Goal: Task Accomplishment & Management: Use online tool/utility

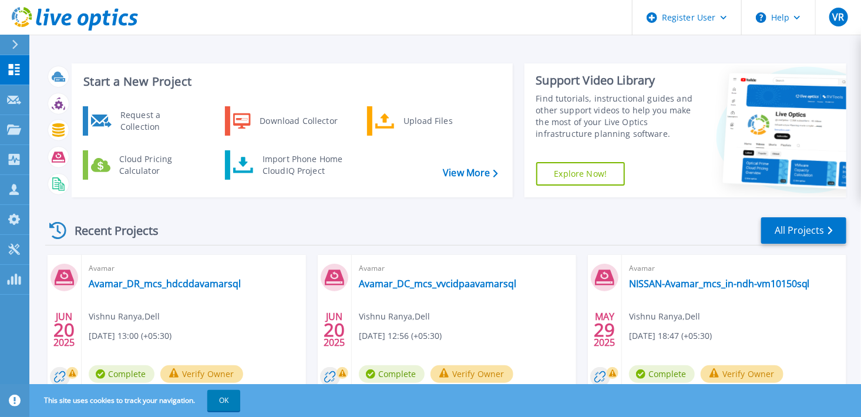
click at [431, 220] on div "Recent Projects All Projects" at bounding box center [445, 230] width 801 height 29
click at [290, 164] on div "Import Phone Home CloudIQ Project" at bounding box center [303, 164] width 92 height 23
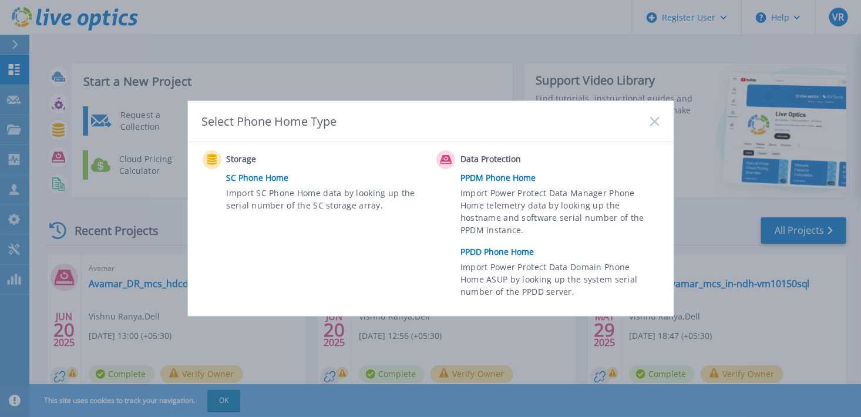
click at [656, 119] on icon at bounding box center [654, 121] width 9 height 9
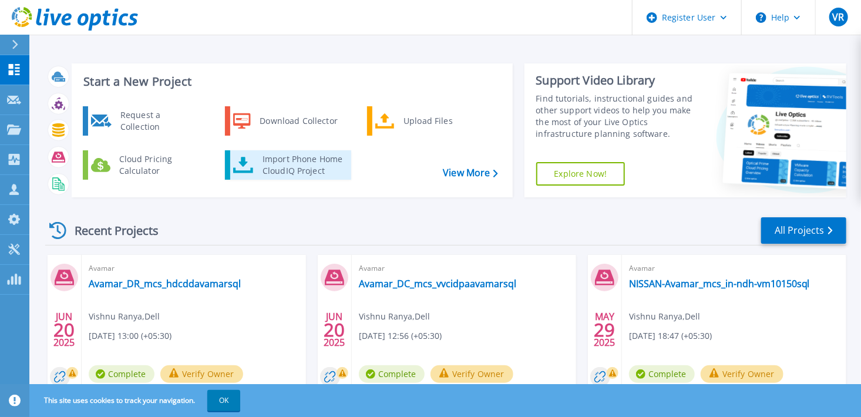
click at [299, 163] on div "Import Phone Home CloudIQ Project" at bounding box center [303, 164] width 92 height 23
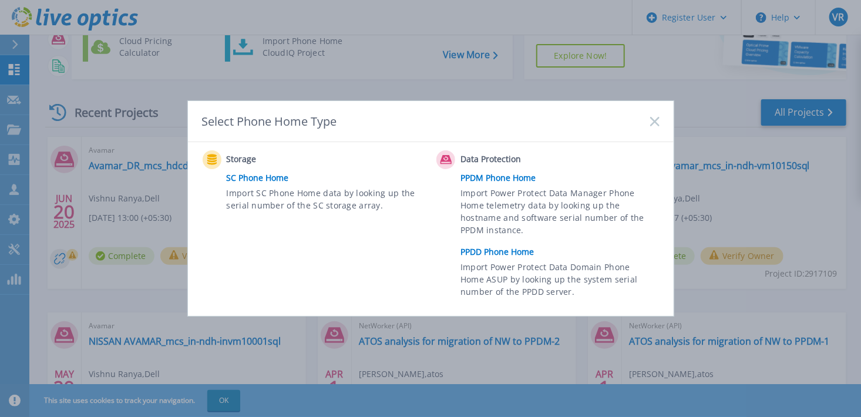
scroll to position [59, 0]
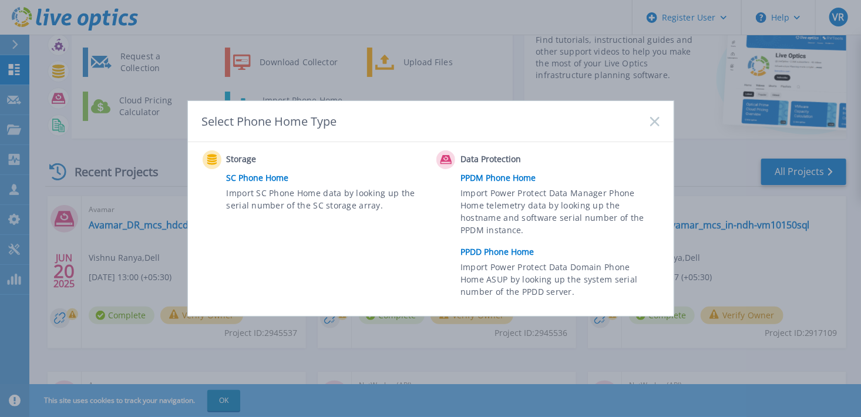
click at [502, 250] on link "PPDD Phone Home" at bounding box center [563, 252] width 204 height 18
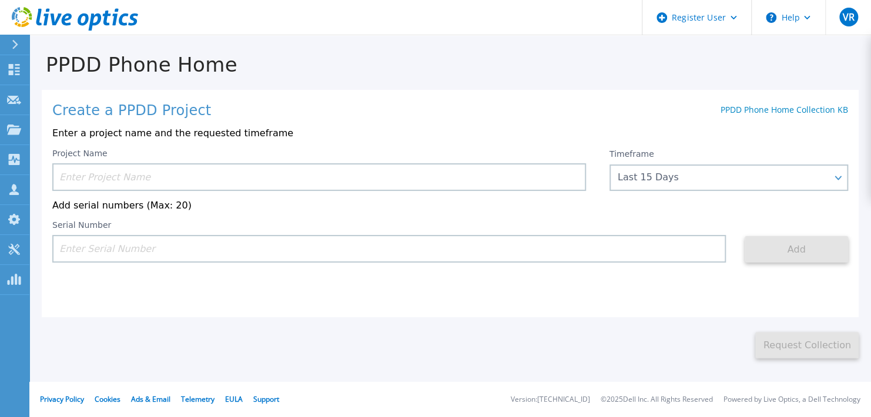
click at [288, 181] on input at bounding box center [318, 177] width 533 height 28
click at [337, 177] on input at bounding box center [318, 177] width 533 height 28
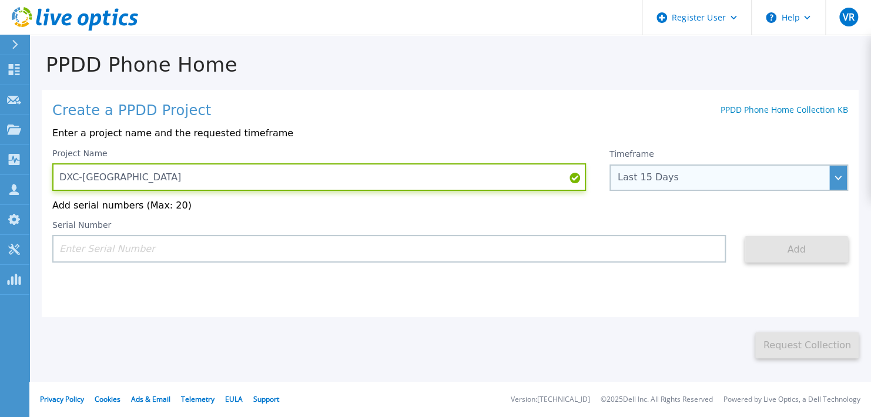
type input "DXC-Belgrade"
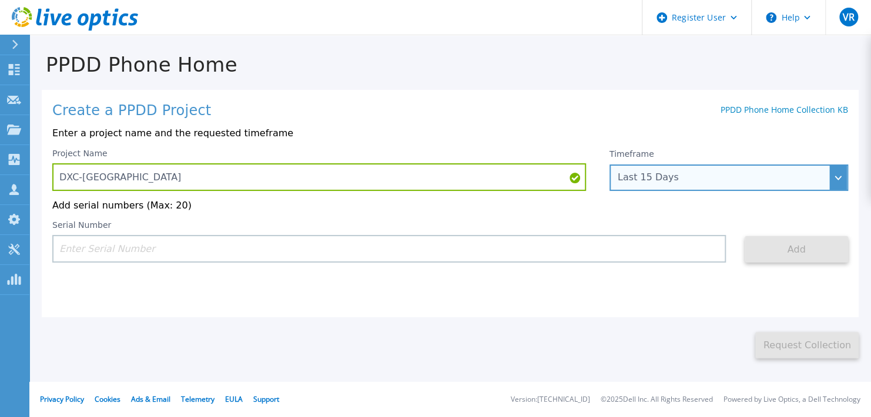
click at [683, 177] on div "Last 15 Days" at bounding box center [721, 177] width 209 height 11
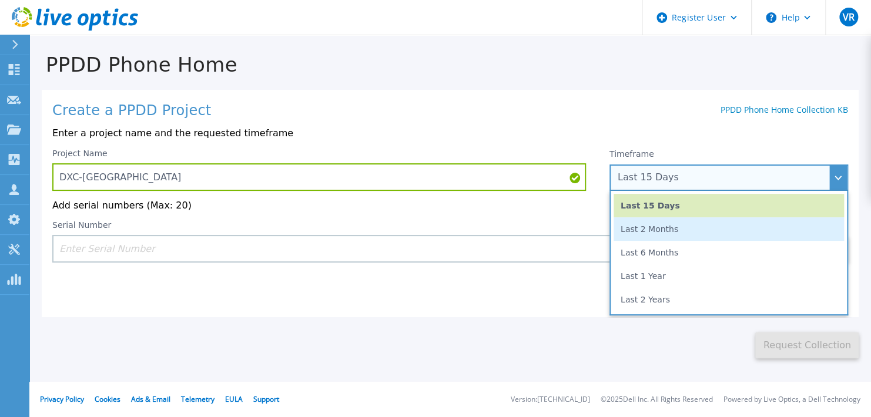
click at [669, 234] on li "Last 2 Months" at bounding box center [728, 228] width 230 height 23
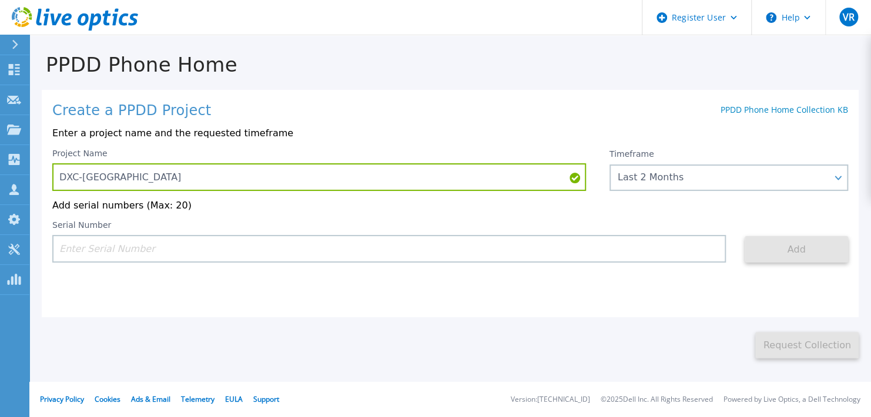
click at [422, 254] on input at bounding box center [388, 249] width 673 height 28
paste input "CRK00222200642"
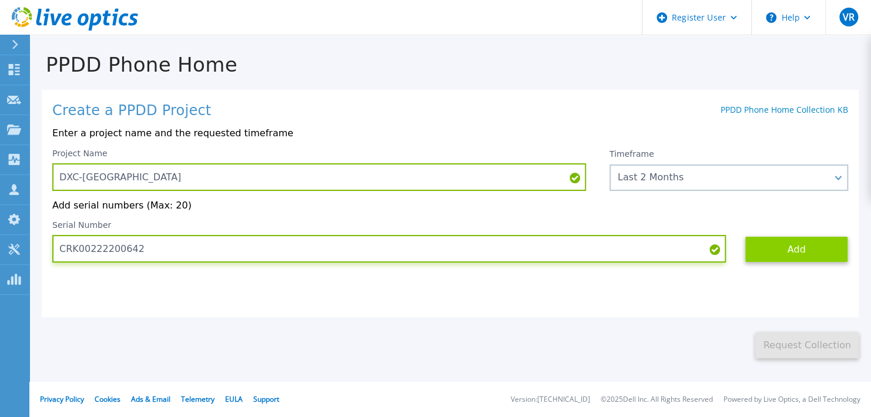
type input "CRK00222200642"
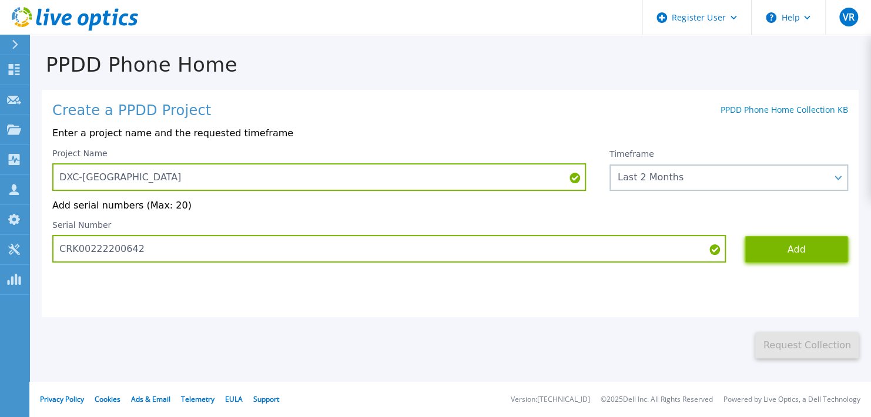
click at [802, 254] on button "Add" at bounding box center [795, 249] width 103 height 26
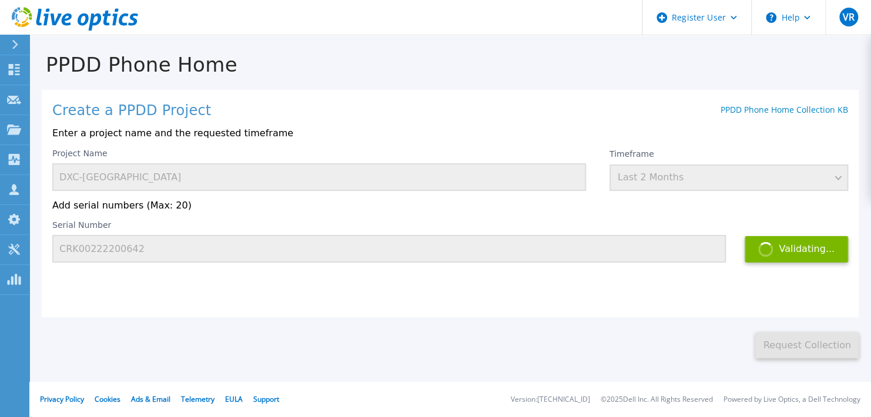
scroll to position [23, 0]
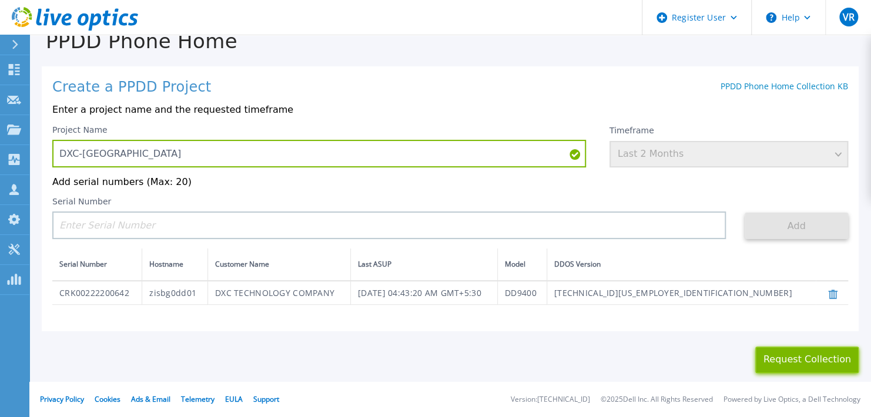
click at [772, 372] on button "Request Collection" at bounding box center [806, 360] width 103 height 26
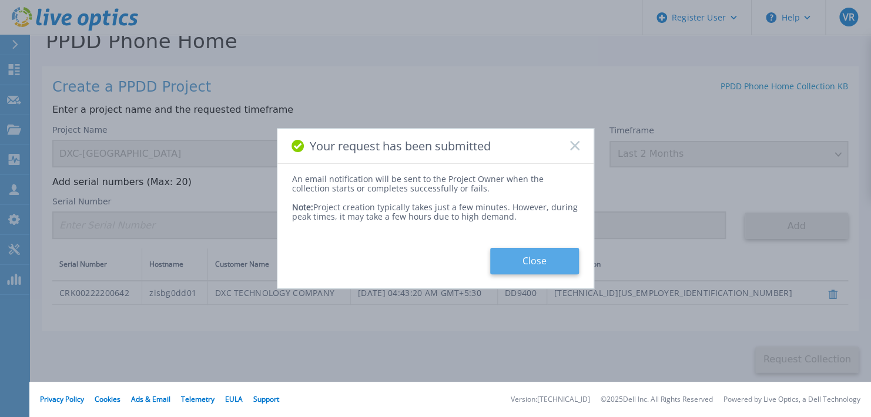
click at [534, 260] on button "Close" at bounding box center [534, 261] width 89 height 26
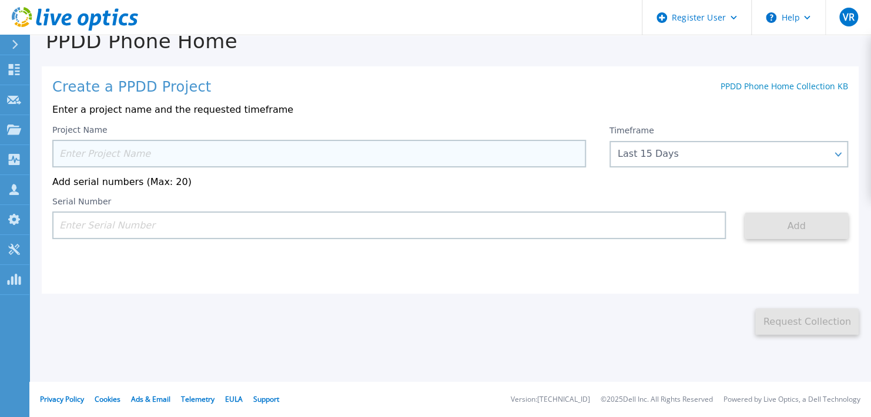
scroll to position [0, 0]
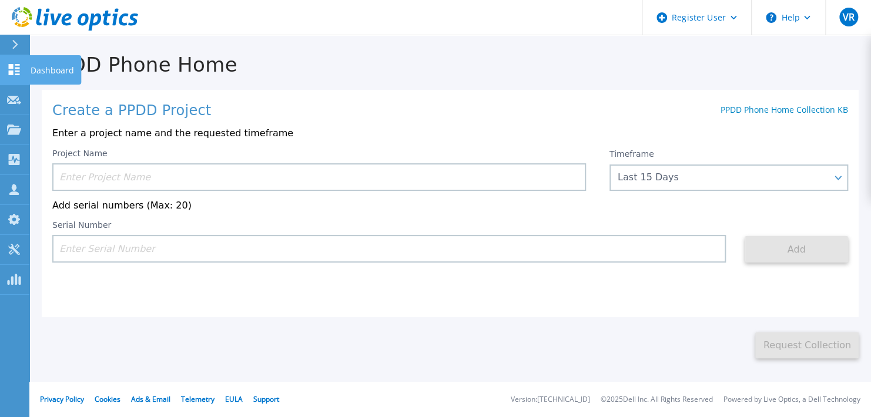
click at [9, 65] on icon at bounding box center [14, 69] width 11 height 11
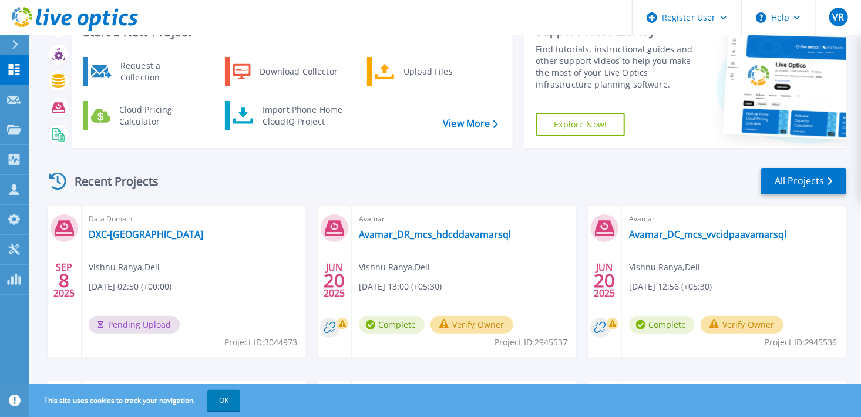
scroll to position [51, 0]
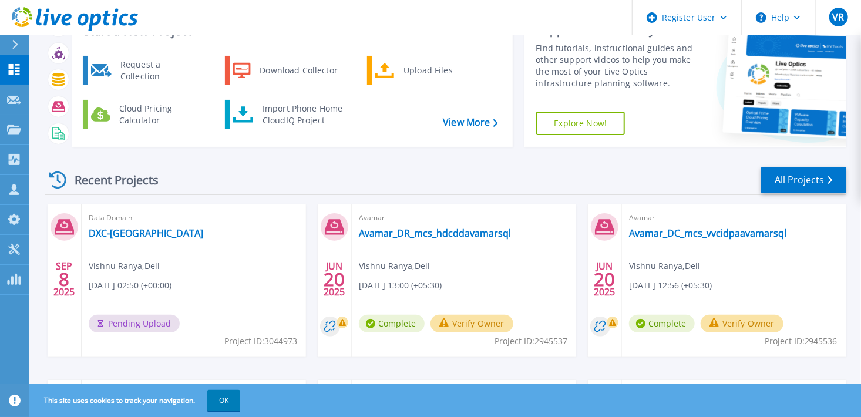
click at [508, 189] on div "Recent Projects All Projects" at bounding box center [445, 180] width 801 height 29
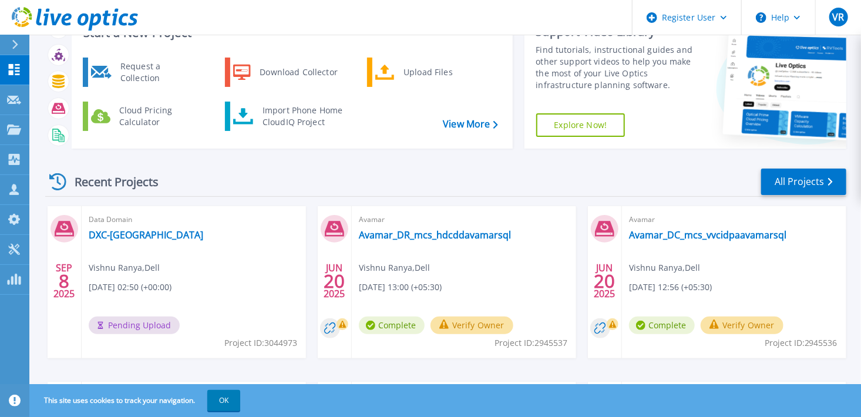
scroll to position [0, 0]
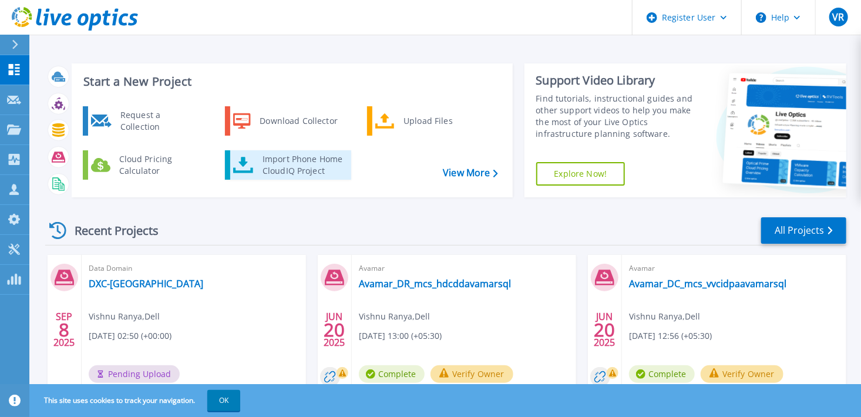
click at [271, 153] on div "Import Phone Home CloudIQ Project" at bounding box center [303, 164] width 92 height 23
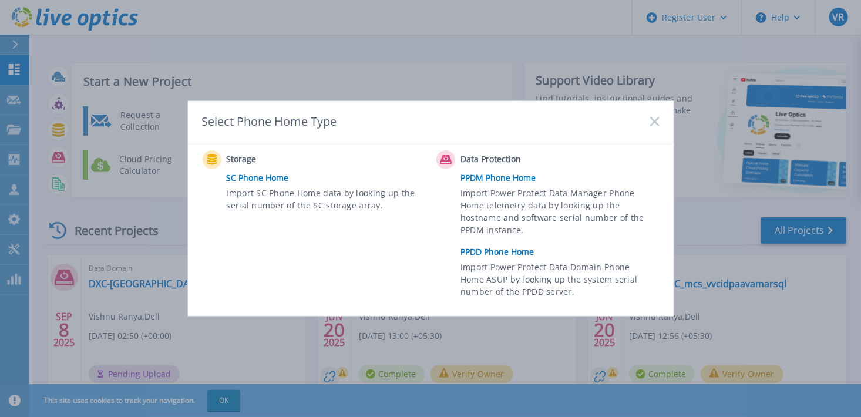
click at [538, 266] on span "Import Power Protect Data Domain Phone Home ASUP by looking up the system seria…" at bounding box center [559, 281] width 196 height 41
click at [516, 250] on link "PPDD Phone Home" at bounding box center [563, 252] width 204 height 18
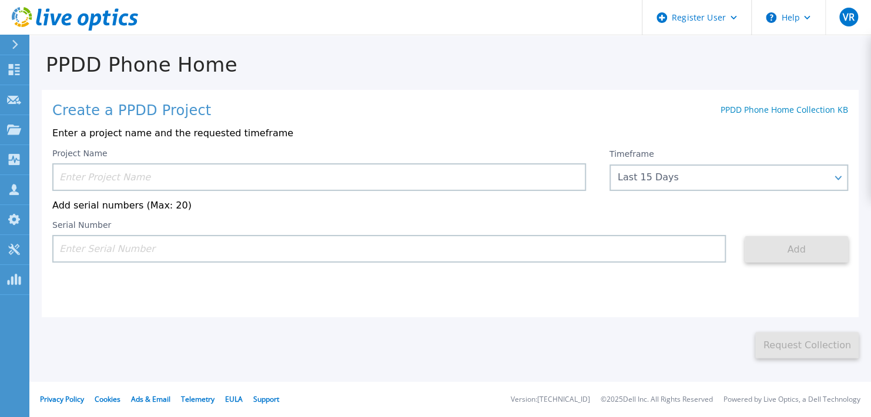
click at [335, 254] on input at bounding box center [388, 249] width 673 height 28
paste input "CRK00222105045"
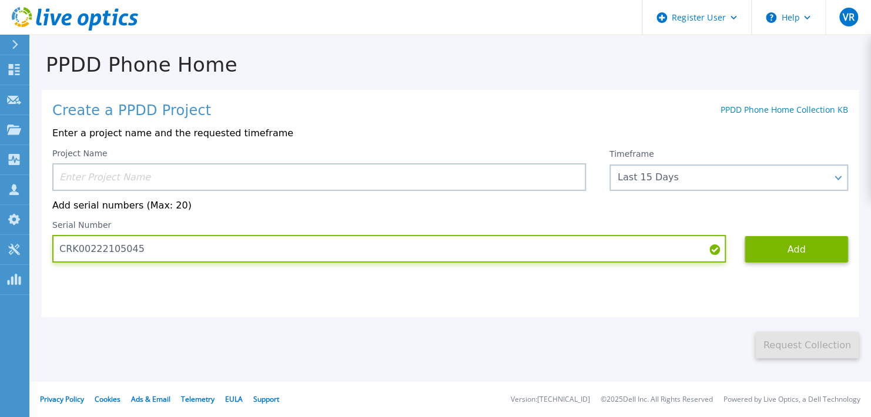
type input "CRK00222105045"
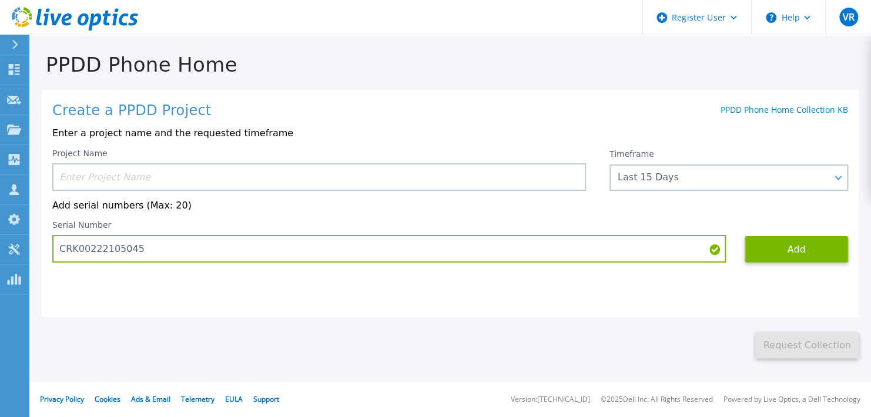
click at [259, 170] on input at bounding box center [318, 177] width 533 height 28
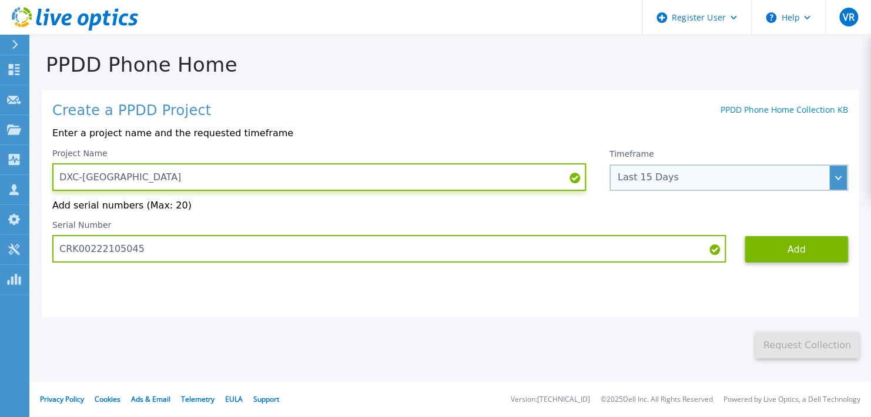
type input "DXC-[GEOGRAPHIC_DATA]"
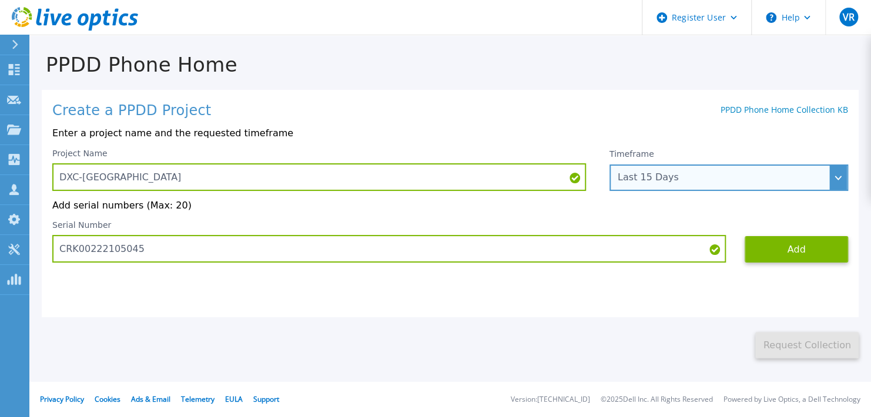
click at [727, 183] on div "Last 15 Days" at bounding box center [721, 177] width 209 height 11
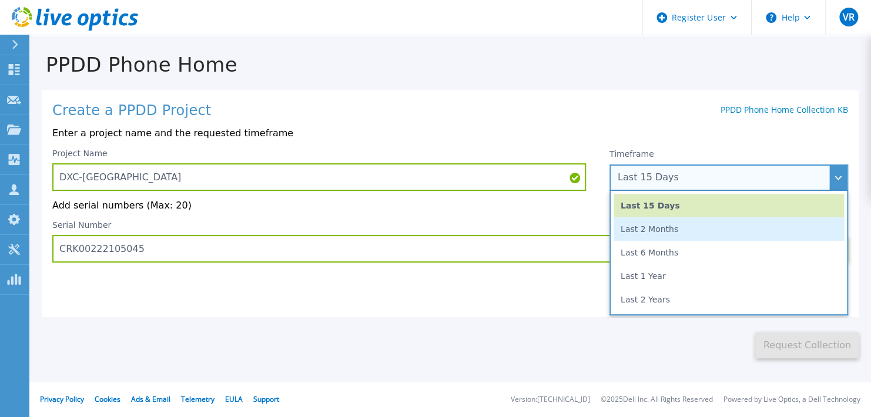
click at [681, 238] on li "Last 2 Months" at bounding box center [728, 228] width 230 height 23
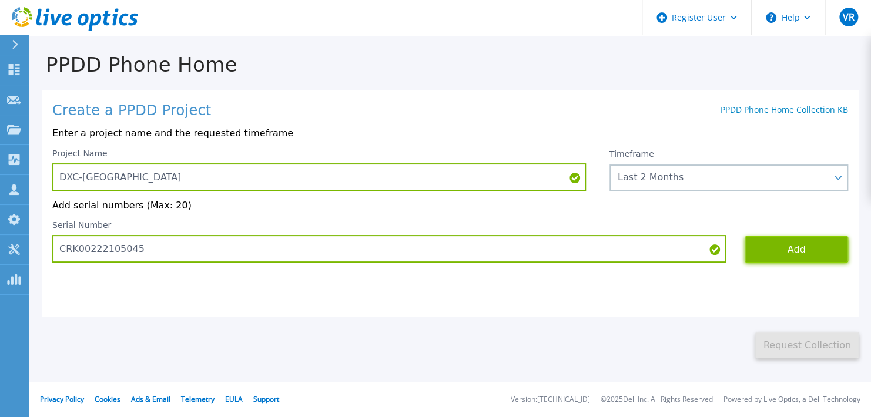
click at [807, 251] on button "Add" at bounding box center [795, 249] width 103 height 26
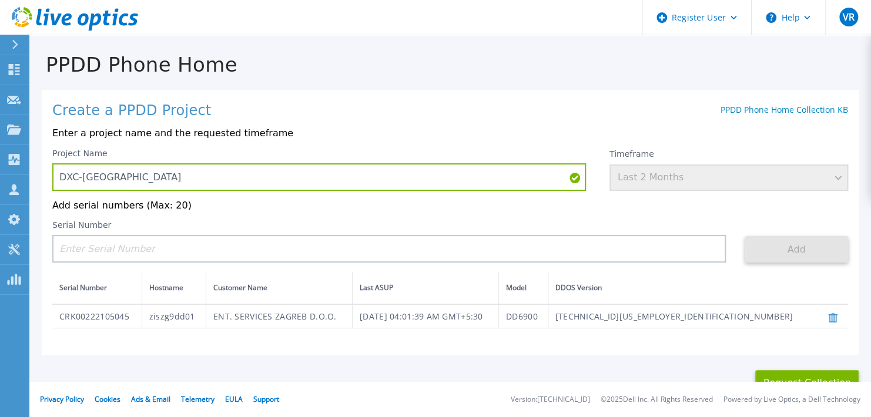
scroll to position [64, 0]
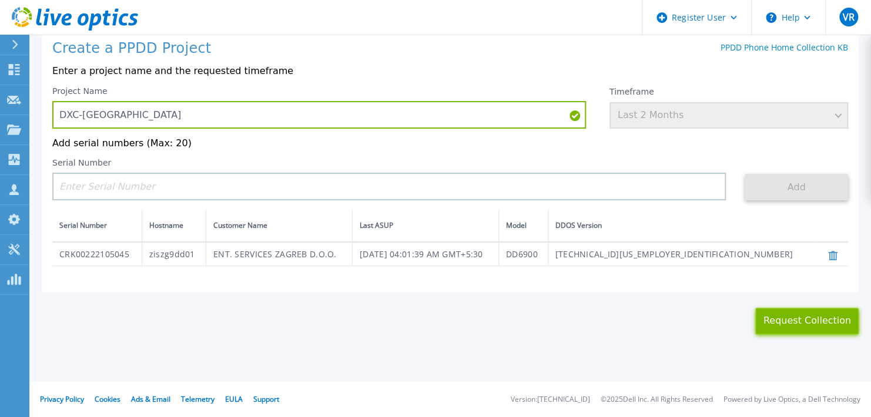
click at [794, 321] on button "Request Collection" at bounding box center [806, 321] width 103 height 26
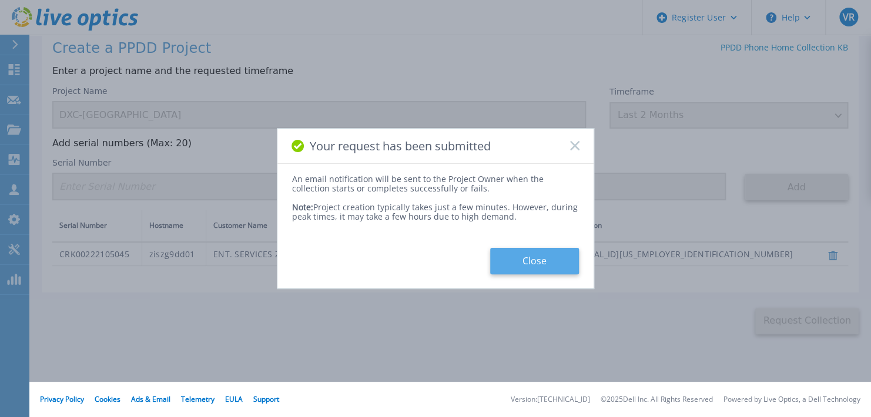
click at [542, 262] on button "Close" at bounding box center [534, 261] width 89 height 26
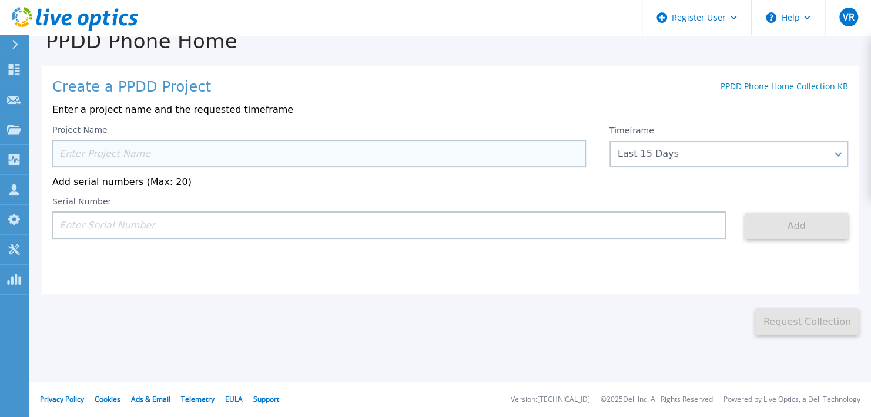
scroll to position [0, 0]
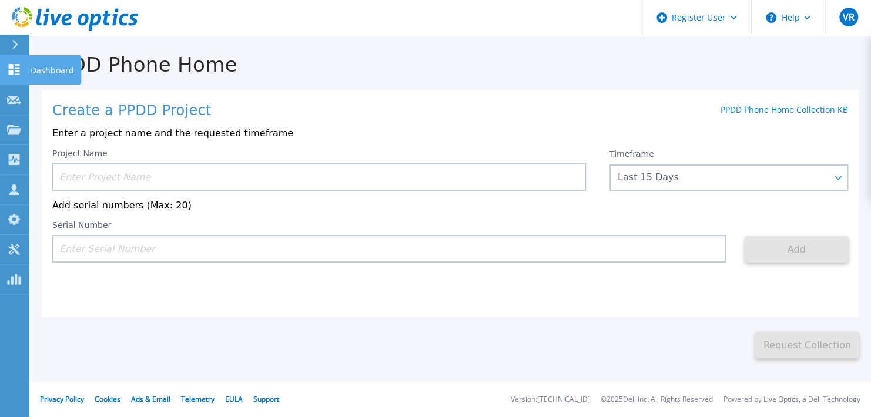
click at [17, 68] on icon at bounding box center [14, 69] width 11 height 11
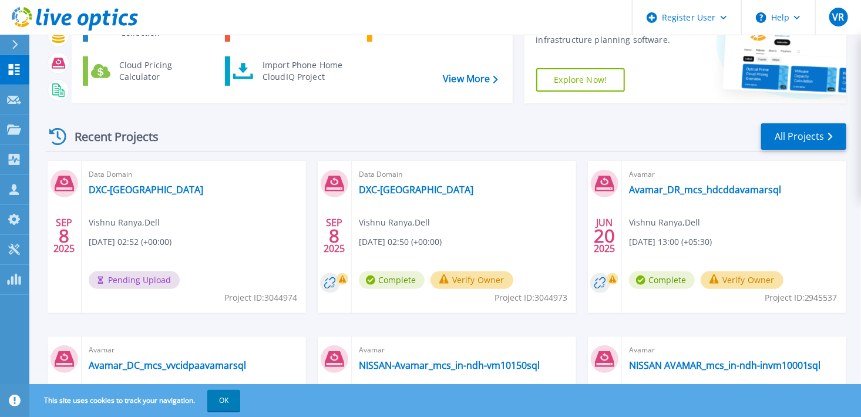
scroll to position [99, 0]
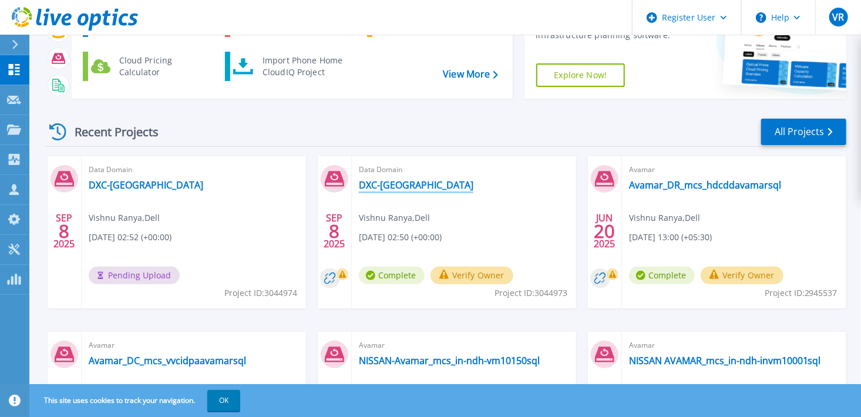
click at [406, 187] on link "DXC-[GEOGRAPHIC_DATA]" at bounding box center [416, 185] width 115 height 12
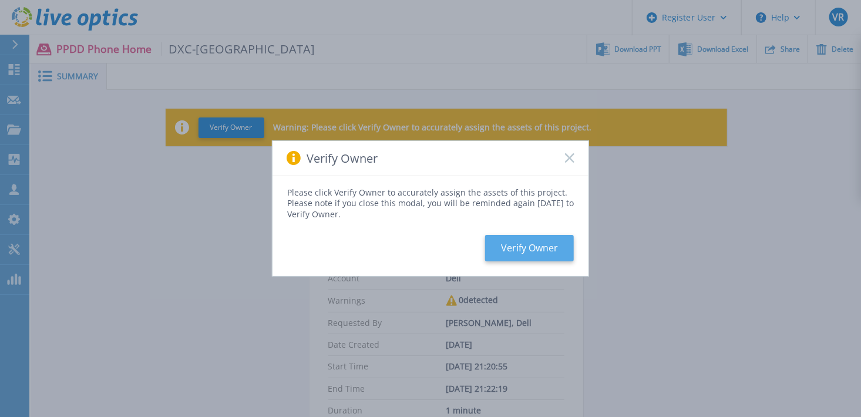
click at [539, 247] on button "Verify Owner" at bounding box center [529, 248] width 89 height 26
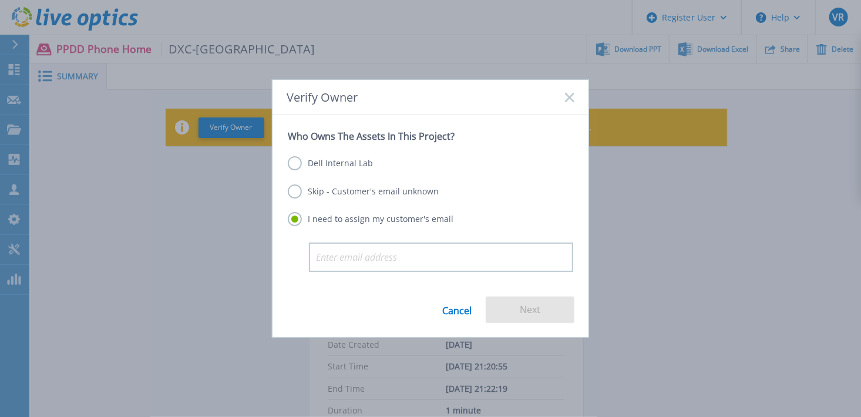
click at [351, 165] on label "Dell Internal Lab" at bounding box center [330, 163] width 85 height 14
click at [0, 0] on input "Dell Internal Lab" at bounding box center [0, 0] width 0 height 0
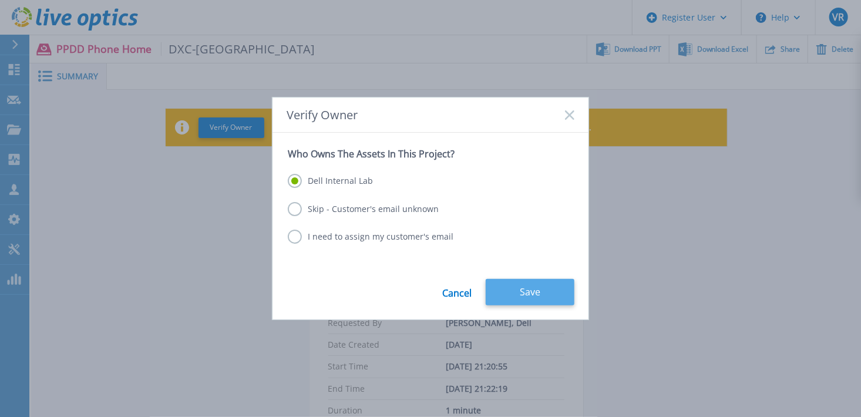
click at [523, 290] on button "Save" at bounding box center [530, 292] width 89 height 26
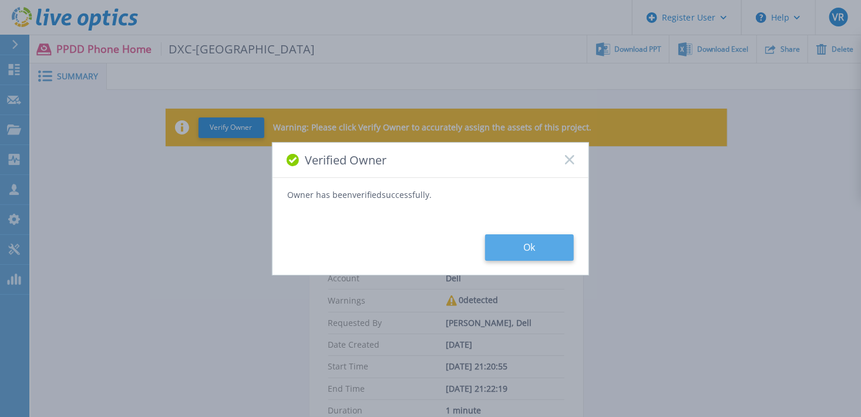
click at [525, 251] on button "Ok" at bounding box center [529, 247] width 89 height 26
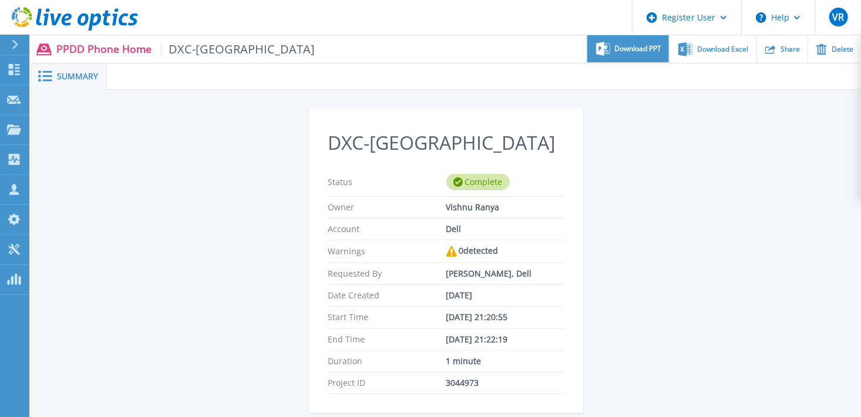
click at [636, 55] on div "Download PPT" at bounding box center [628, 49] width 82 height 28
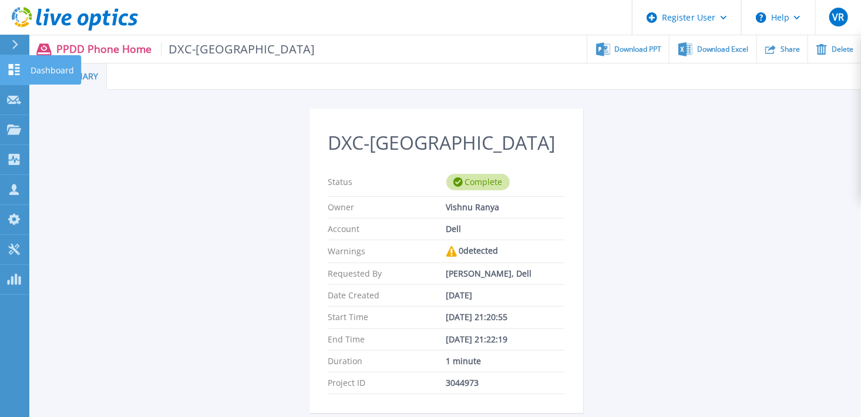
click at [15, 72] on icon at bounding box center [14, 69] width 11 height 11
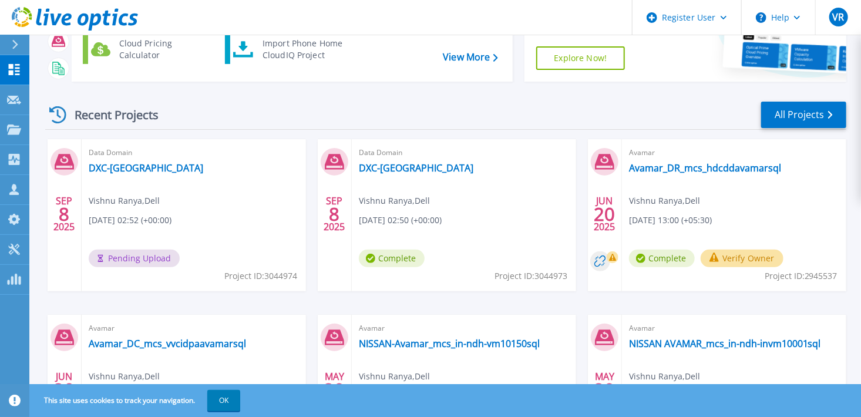
scroll to position [117, 0]
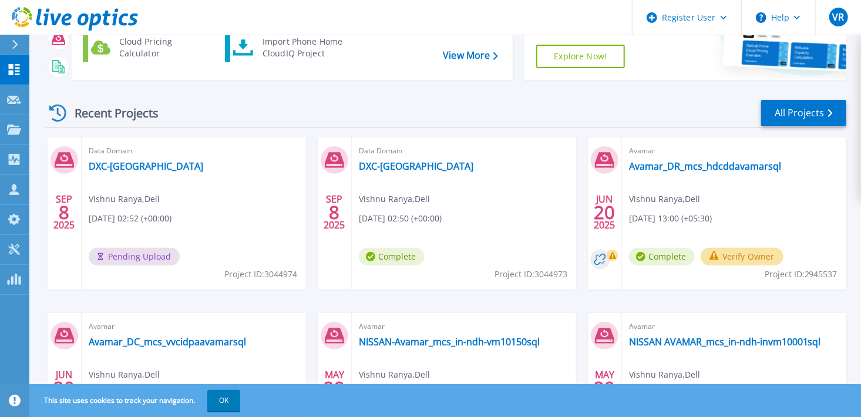
click at [305, 116] on div "Recent Projects All Projects" at bounding box center [445, 113] width 801 height 29
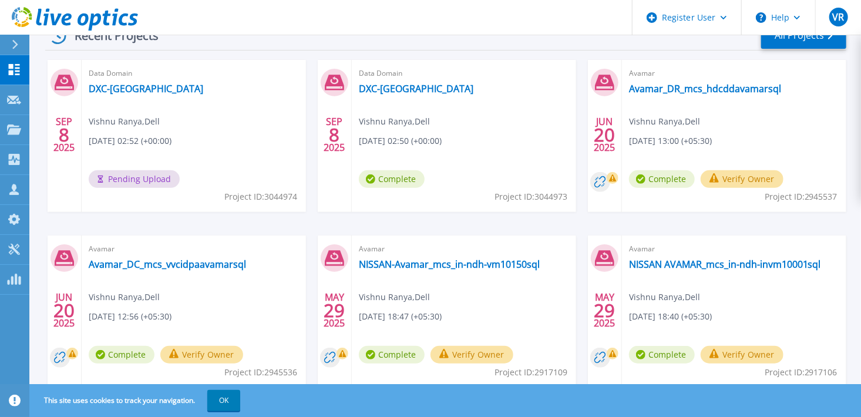
scroll to position [174, 0]
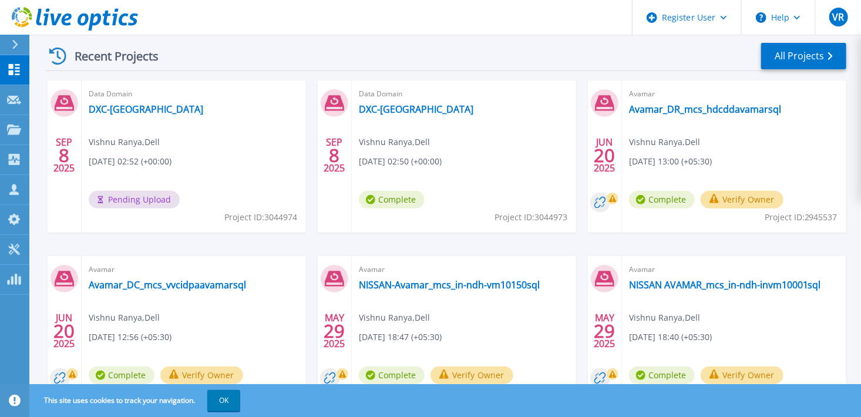
click at [197, 178] on div "Data Domain DXC-Zagreb Vishnu Ranya , Dell 09/08/2025, 02:52 (+00:00) Pending U…" at bounding box center [194, 156] width 224 height 152
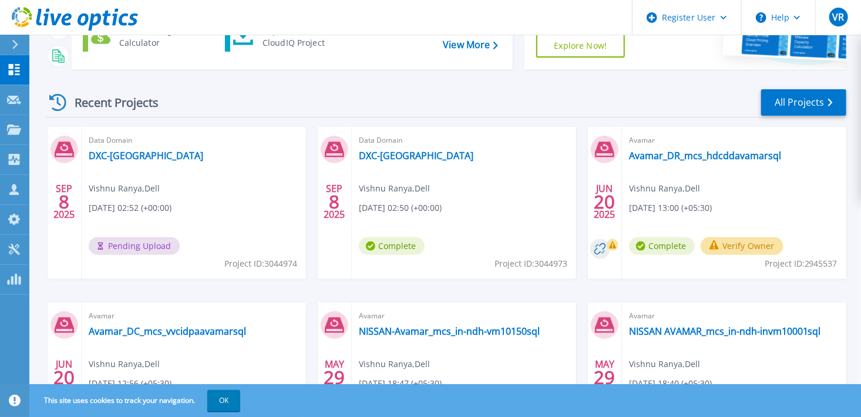
scroll to position [57, 0]
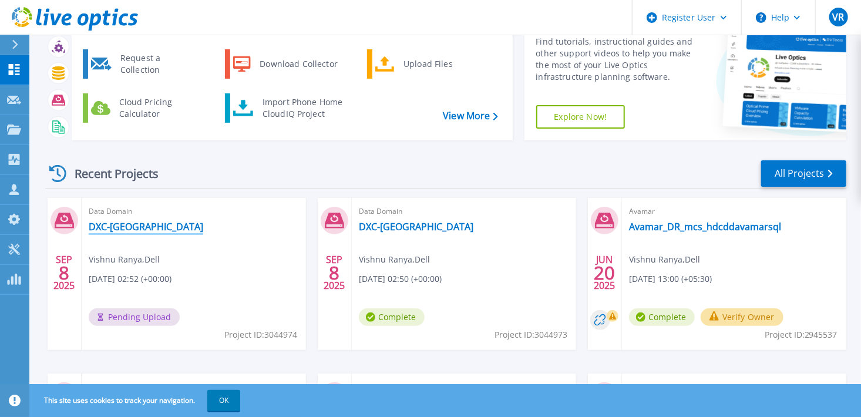
click at [110, 224] on link "DXC-[GEOGRAPHIC_DATA]" at bounding box center [146, 227] width 115 height 12
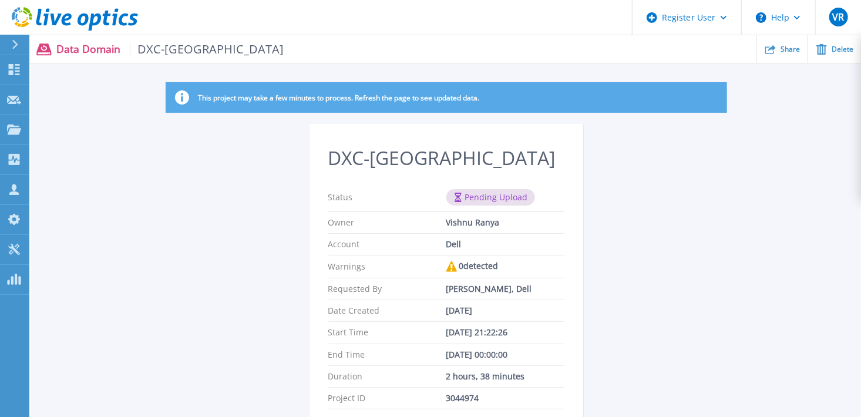
click at [308, 98] on p "This project may take a few minutes to process. Refresh the page to see updated…" at bounding box center [339, 97] width 281 height 9
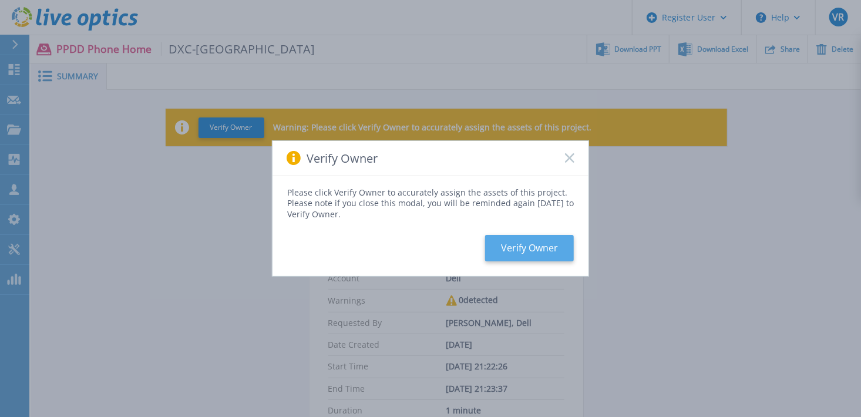
click at [544, 248] on button "Verify Owner" at bounding box center [529, 248] width 89 height 26
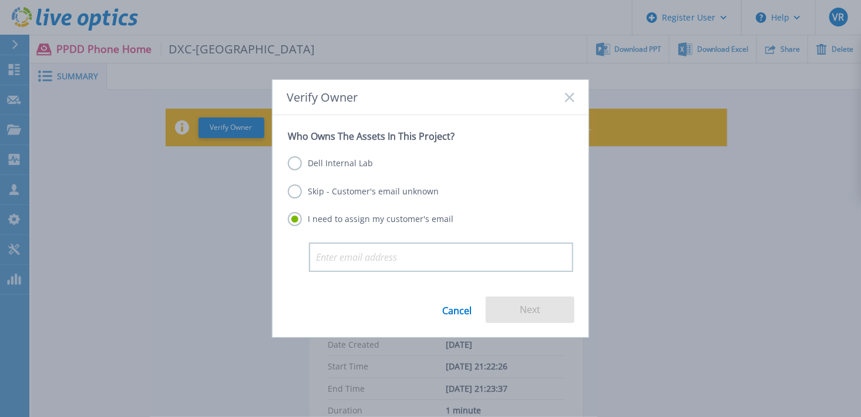
click at [351, 166] on label "Dell Internal Lab" at bounding box center [330, 163] width 85 height 14
click at [0, 0] on input "Dell Internal Lab" at bounding box center [0, 0] width 0 height 0
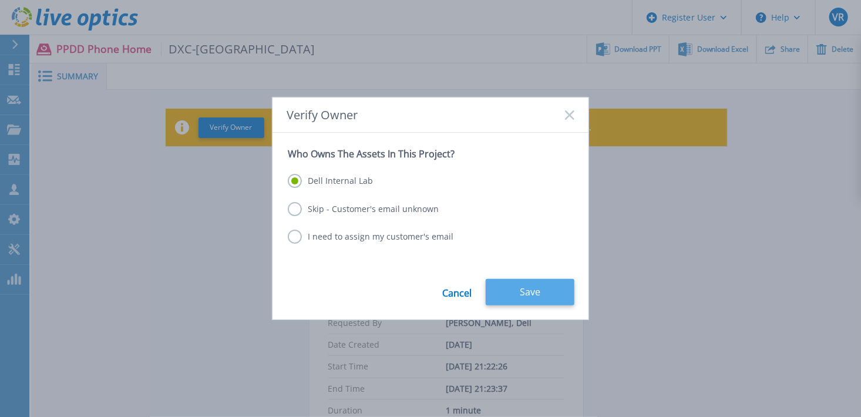
click at [548, 297] on button "Save" at bounding box center [530, 292] width 89 height 26
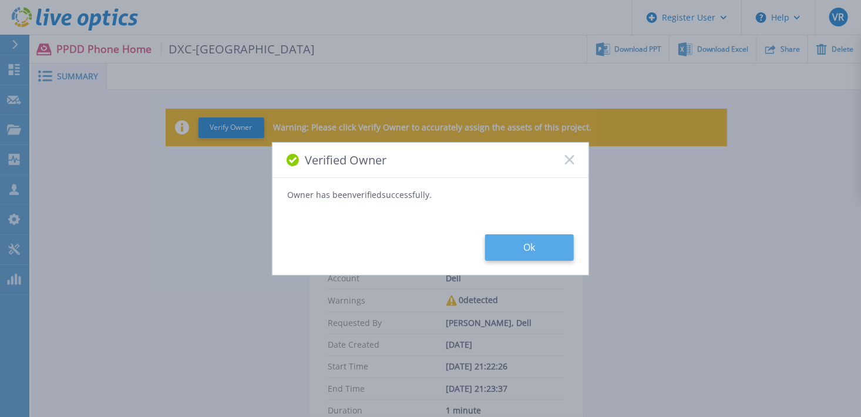
click at [555, 241] on button "Ok" at bounding box center [529, 247] width 89 height 26
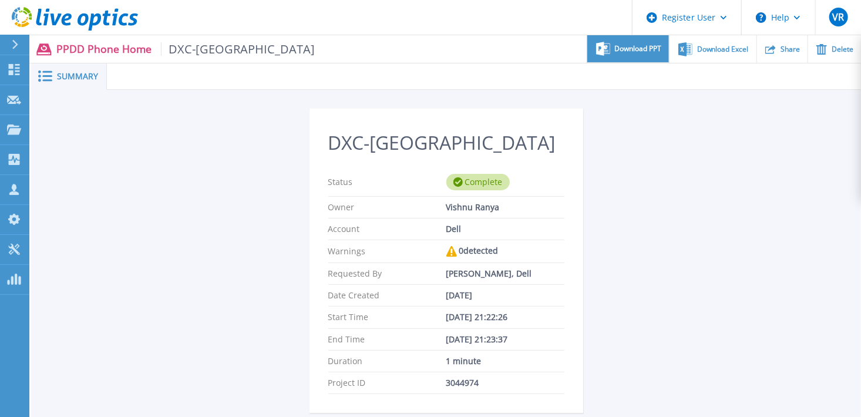
click at [639, 51] on span "Download PPT" at bounding box center [638, 48] width 47 height 7
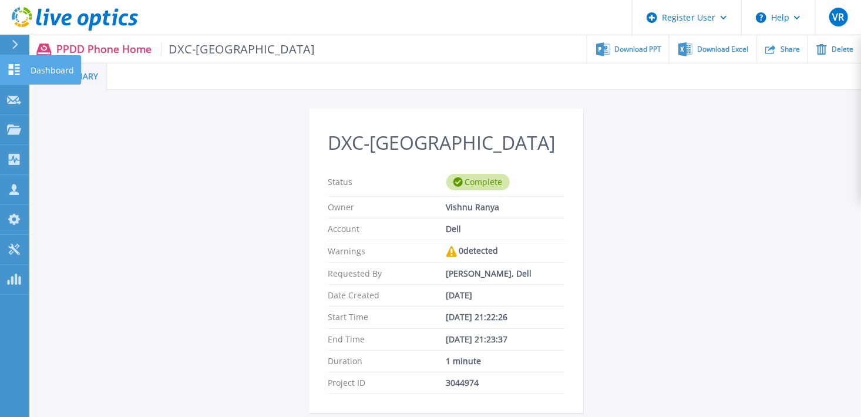
click at [20, 72] on icon at bounding box center [14, 69] width 14 height 11
